Goal: Transaction & Acquisition: Book appointment/travel/reservation

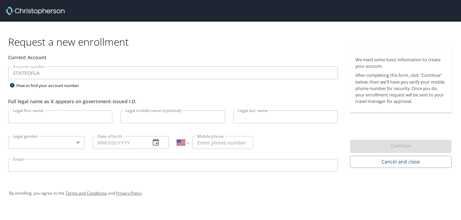
select select "US"
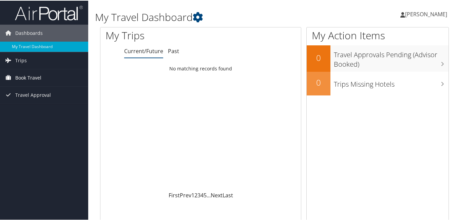
click at [41, 78] on span "Book Travel" at bounding box center [28, 77] width 26 height 17
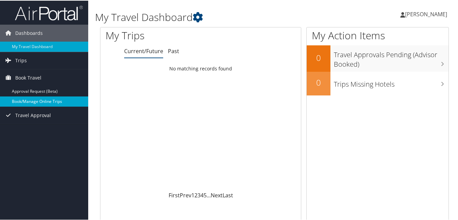
click at [59, 102] on link "Book/Manage Online Trips" at bounding box center [44, 101] width 88 height 10
